Goal: Register for event/course

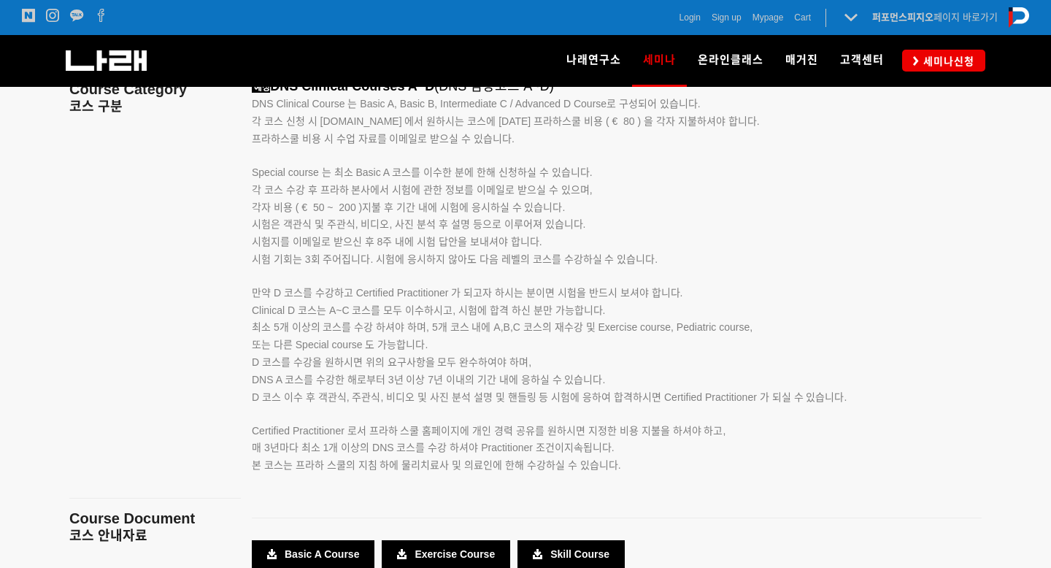
scroll to position [2418, 0]
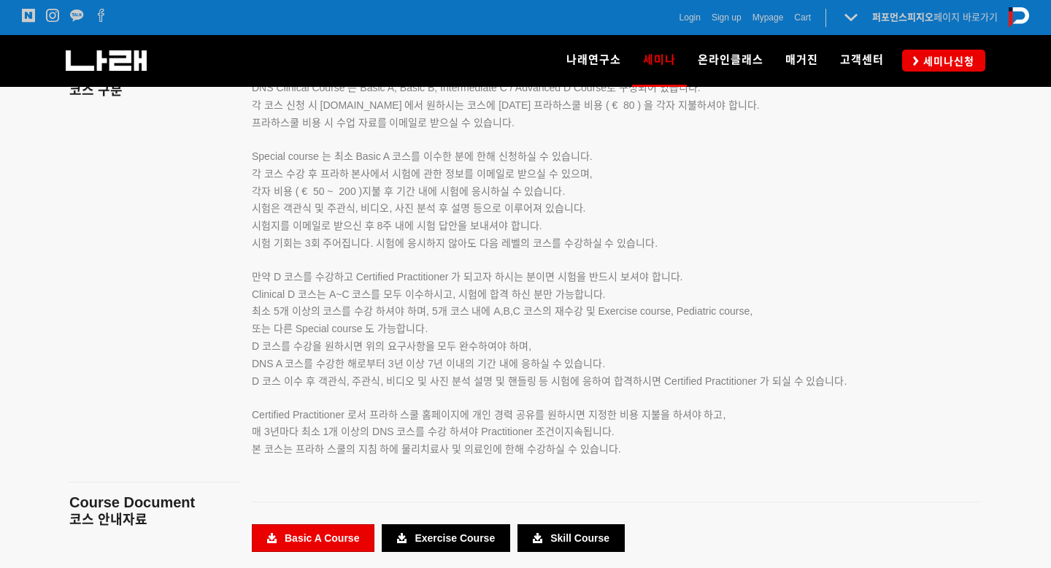
click at [333, 545] on link "Basic A Course" at bounding box center [313, 538] width 123 height 28
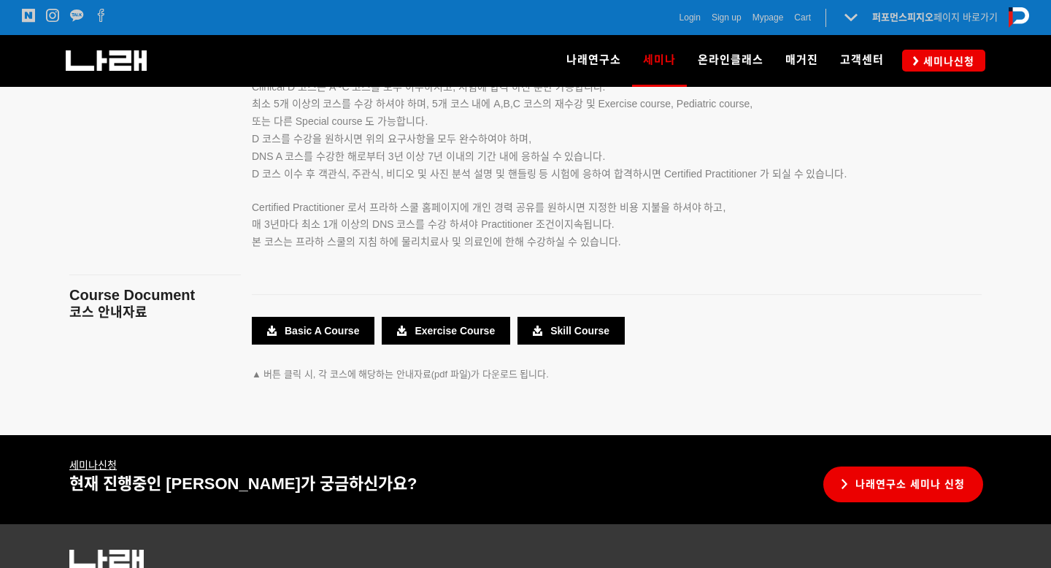
scroll to position [2733, 0]
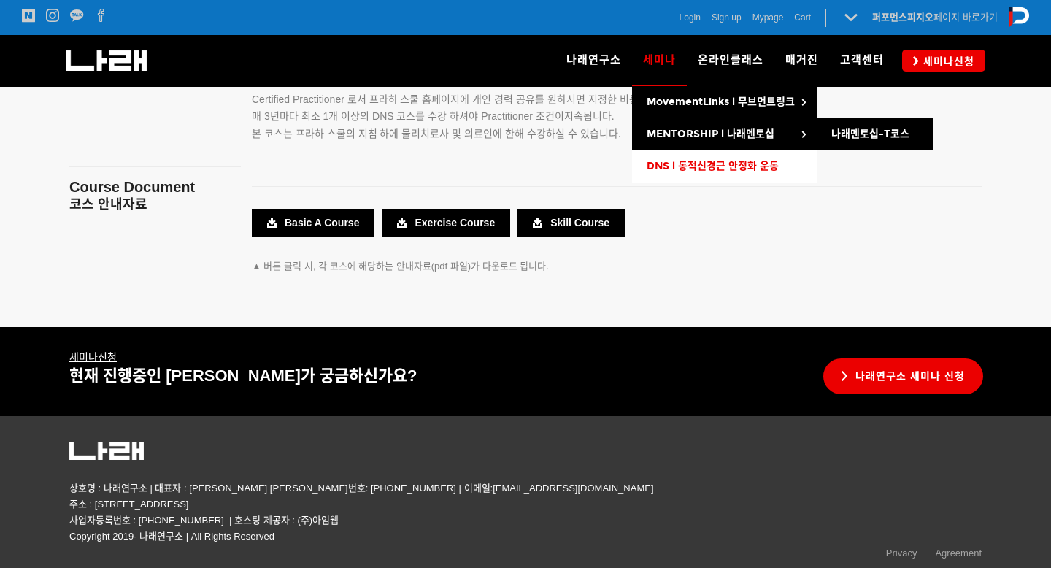
click at [715, 167] on span "DNS l 동적신경근 안정화 운동" at bounding box center [713, 166] width 132 height 12
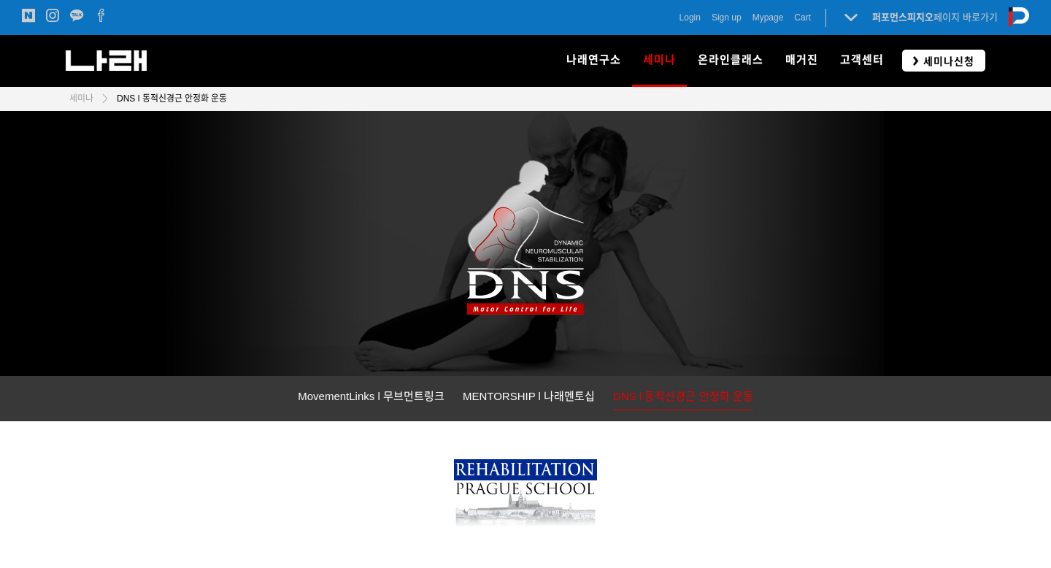
click at [959, 54] on span "세미나신청" at bounding box center [946, 61] width 55 height 15
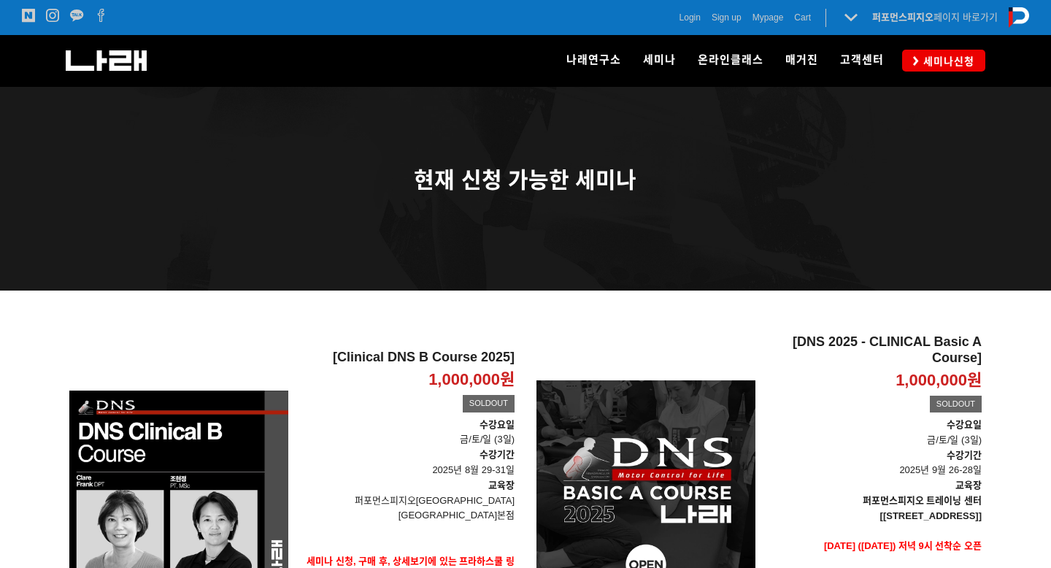
scroll to position [58, 0]
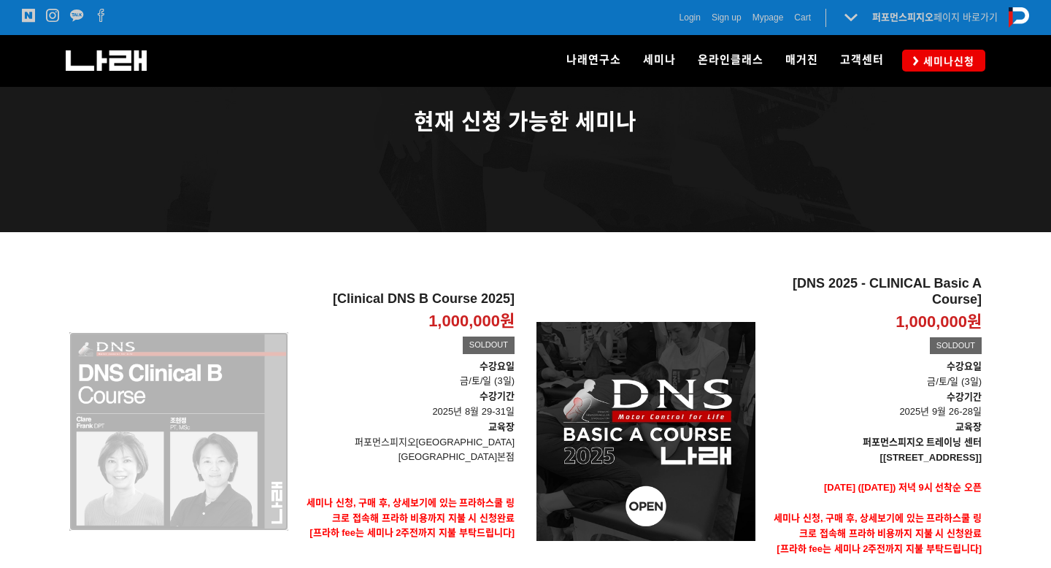
click at [99, 455] on div "[Clinical DNS B Course 2025] 1,000,000원 TIME SALE SOLDOUT" at bounding box center [178, 431] width 219 height 311
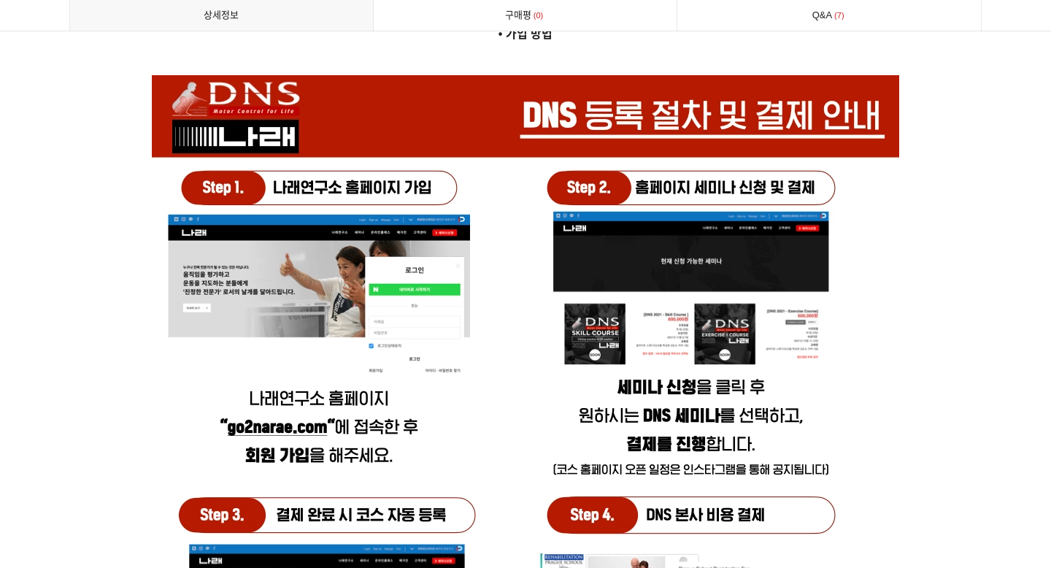
scroll to position [5055, 0]
